Goal: Contribute content

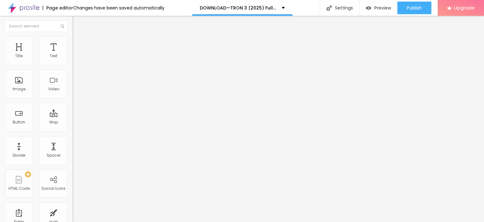
click at [73, 54] on span "Add image" at bounding box center [86, 51] width 26 height 5
click at [77, 25] on img "button" at bounding box center [79, 23] width 5 height 5
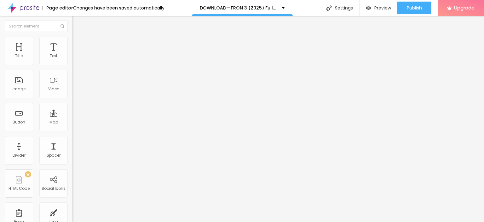
click at [73, 59] on input "Click me" at bounding box center [111, 56] width 76 height 6
paste input "LICK HERE ▶️ TRON 3 [2025] ]"
type input "CLICK HERE ▶️ TRON 3 [2025] ]"
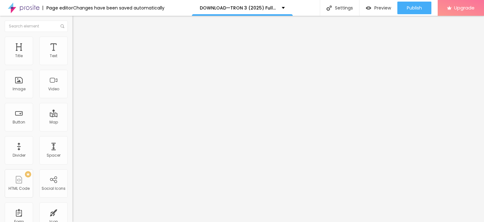
click at [73, 130] on input "https://" at bounding box center [111, 127] width 76 height 6
paste input "[DOMAIN_NAME]/en/movie/533533/pro"
type input "[URL][DOMAIN_NAME]"
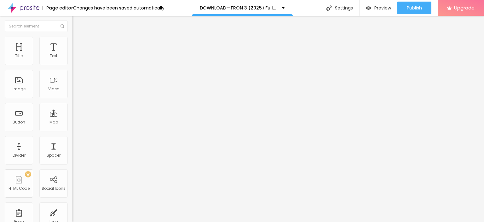
click at [73, 75] on img at bounding box center [75, 73] width 4 height 4
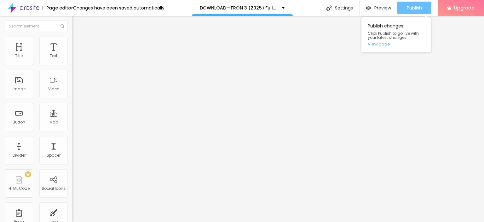
click at [411, 5] on span "Publish" at bounding box center [414, 7] width 15 height 5
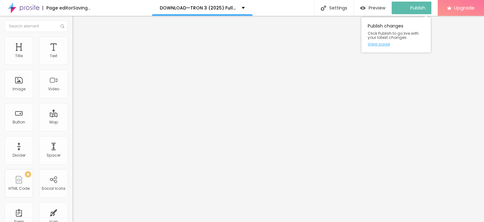
click at [376, 43] on link "View page" at bounding box center [396, 44] width 57 height 4
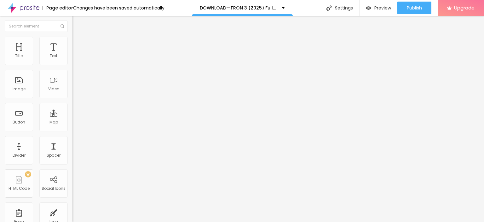
click at [31, 9] on img at bounding box center [24, 8] width 32 height 16
